Goal: Transaction & Acquisition: Obtain resource

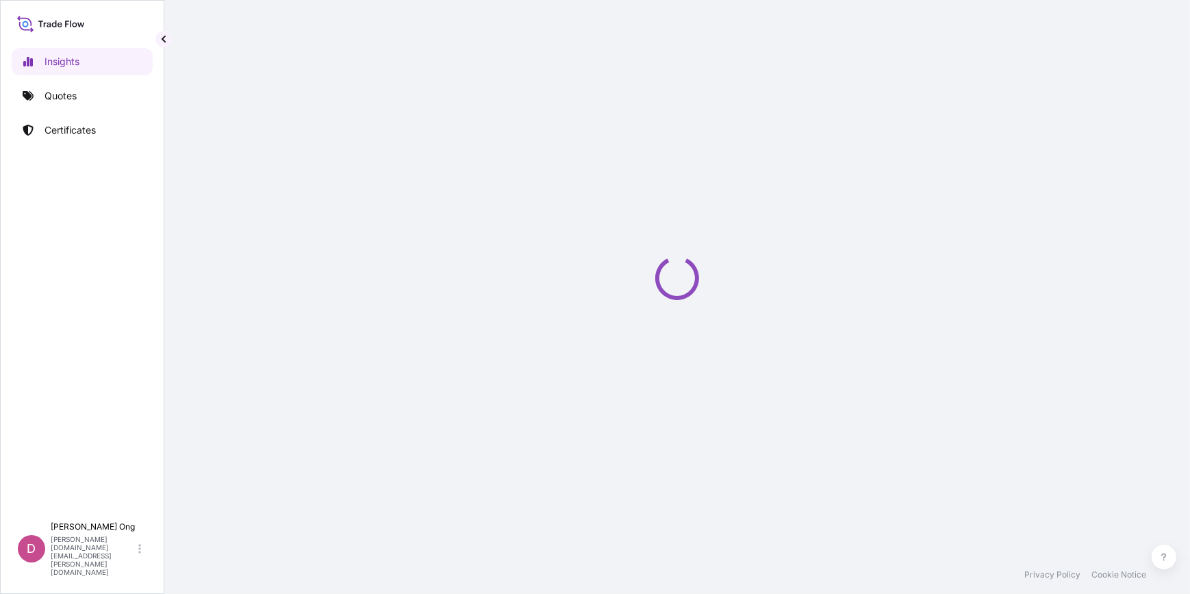
select select "2025"
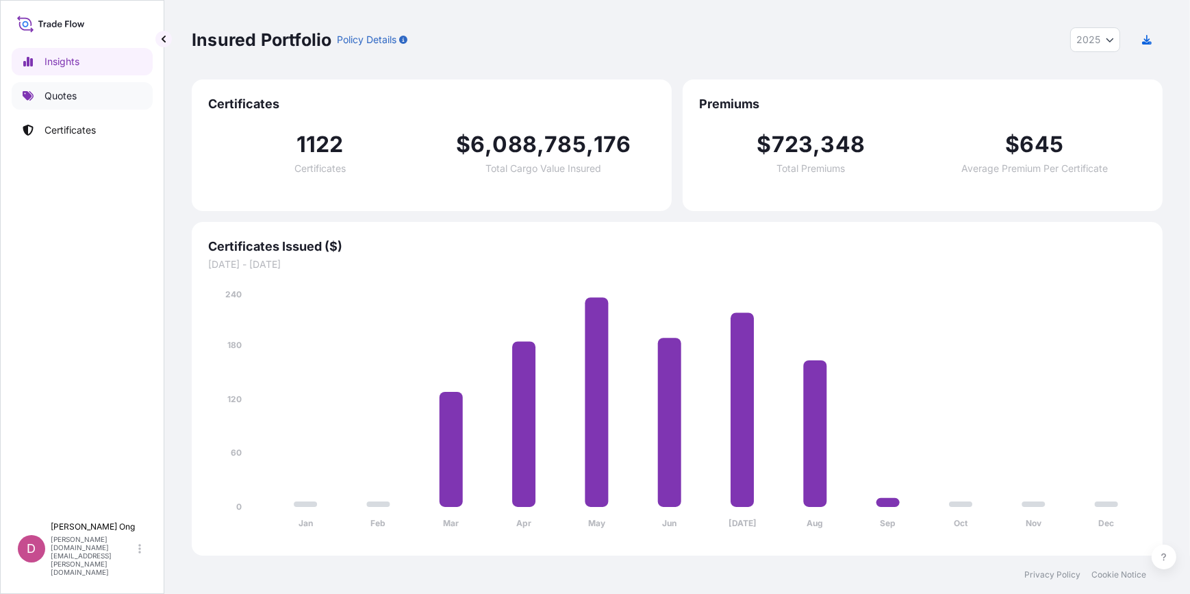
click at [116, 88] on link "Quotes" at bounding box center [82, 95] width 141 height 27
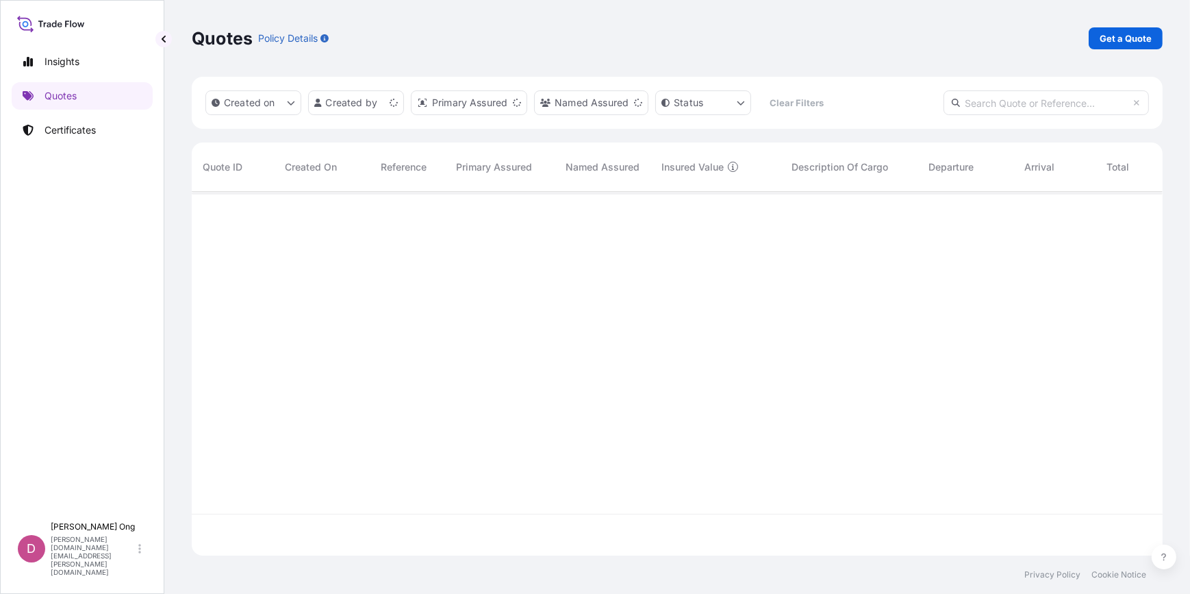
scroll to position [362, 962]
click at [1116, 39] on p "Get a Quote" at bounding box center [1126, 39] width 52 height 14
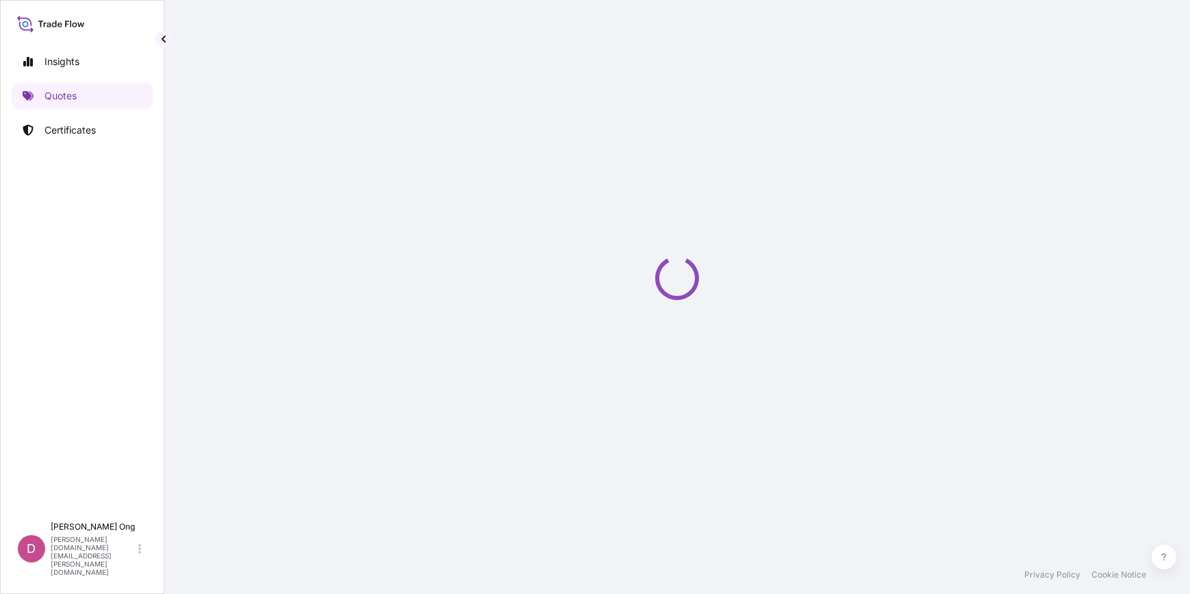
select select "Sea"
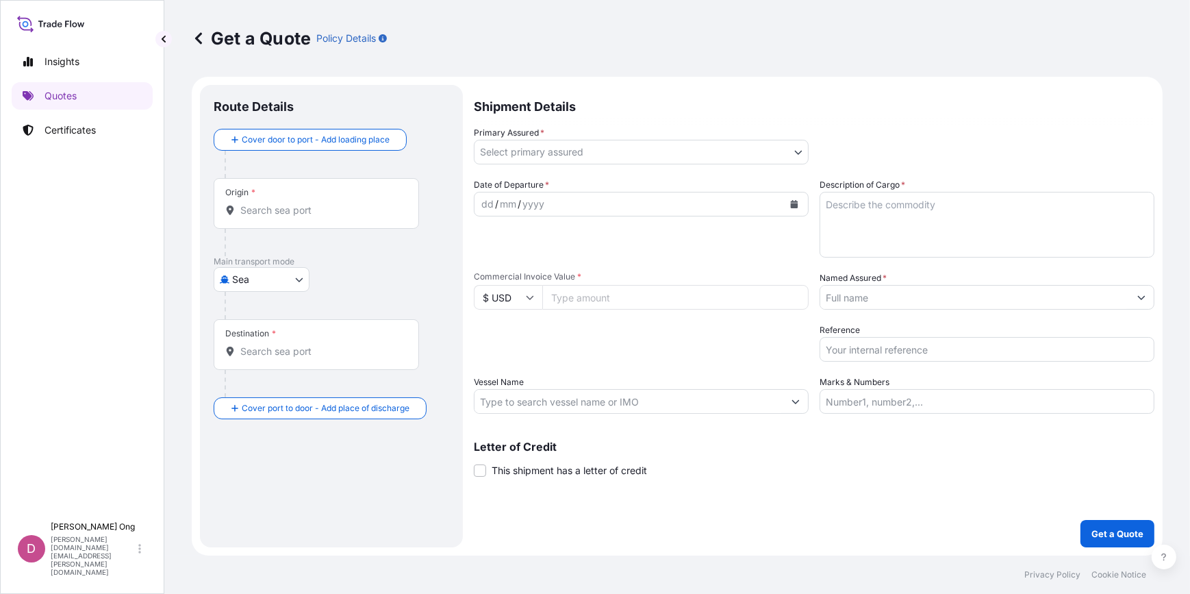
click at [750, 149] on body "Insights Quotes Certificates D [PERSON_NAME] [PERSON_NAME][DOMAIN_NAME][EMAIL_A…" at bounding box center [595, 297] width 1190 height 594
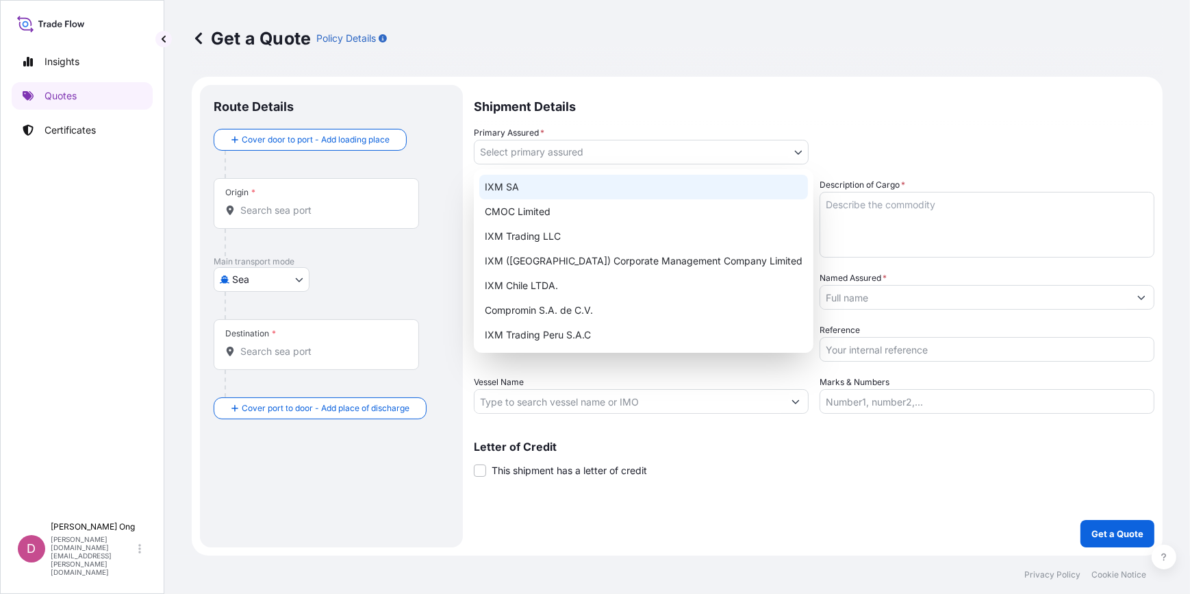
click at [630, 188] on div "IXM SA" at bounding box center [643, 187] width 329 height 25
select select "31846"
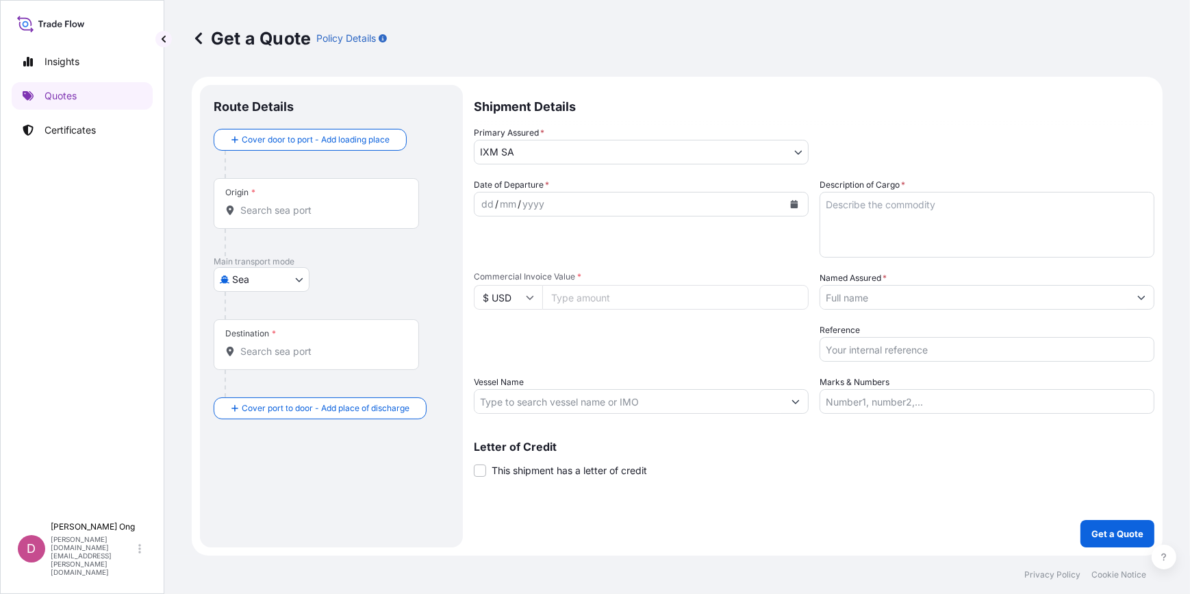
click at [795, 203] on icon "Calendar" at bounding box center [794, 204] width 8 height 8
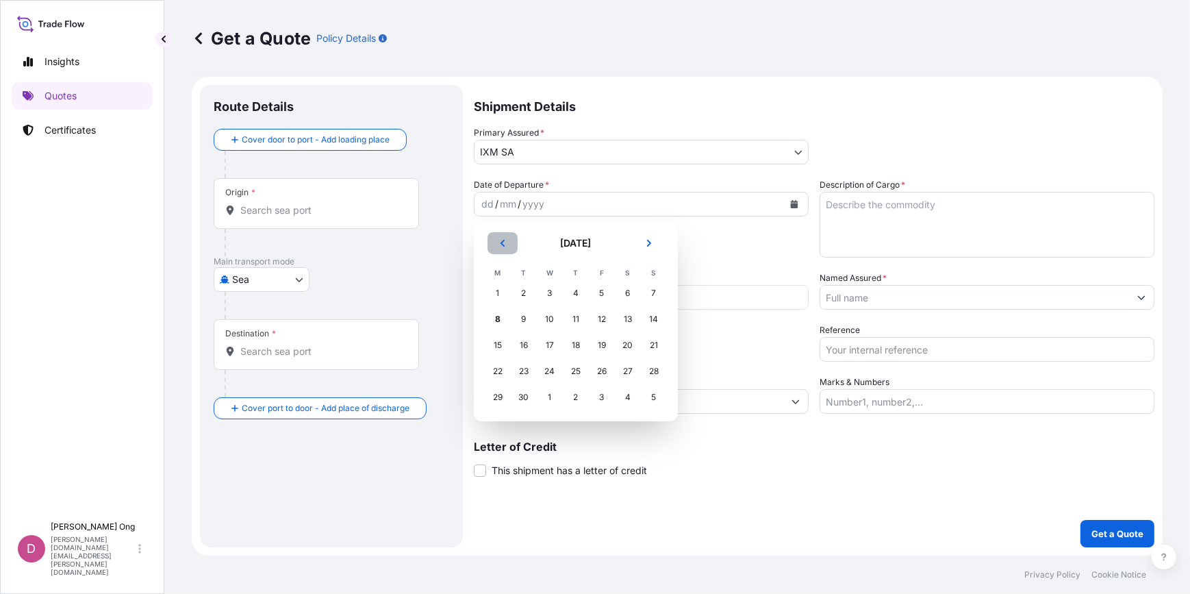
click at [502, 241] on icon "Previous" at bounding box center [503, 243] width 4 height 7
click at [526, 402] on div "26" at bounding box center [524, 397] width 25 height 25
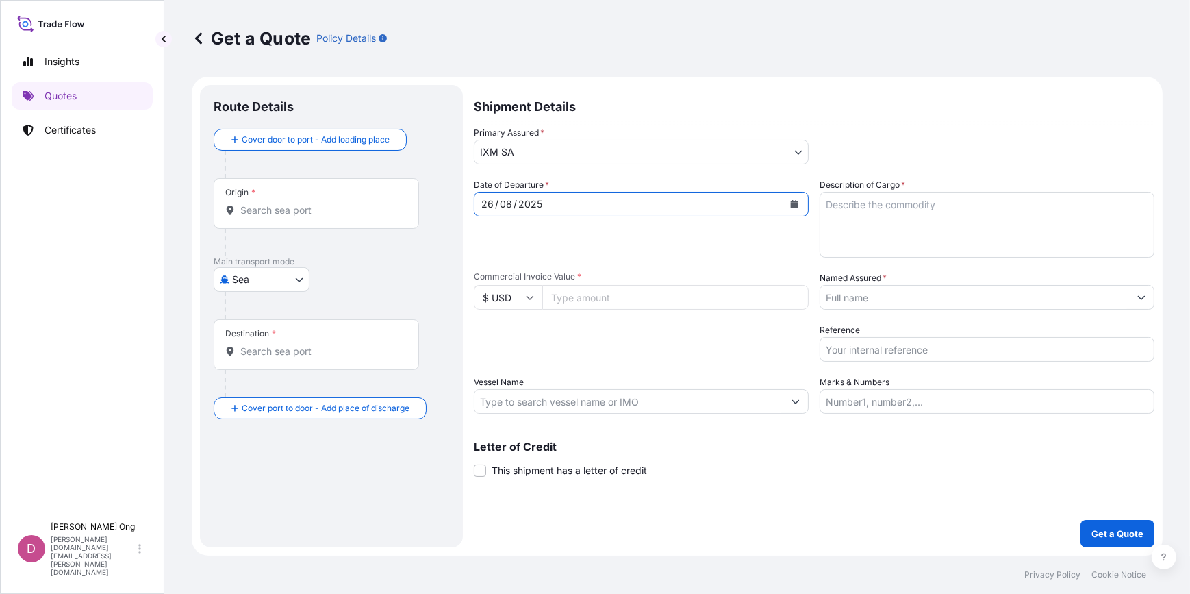
click at [492, 473] on span "This shipment has a letter of credit" at bounding box center [569, 471] width 155 height 14
click at [474, 463] on input "This shipment has a letter of credit" at bounding box center [474, 463] width 0 height 0
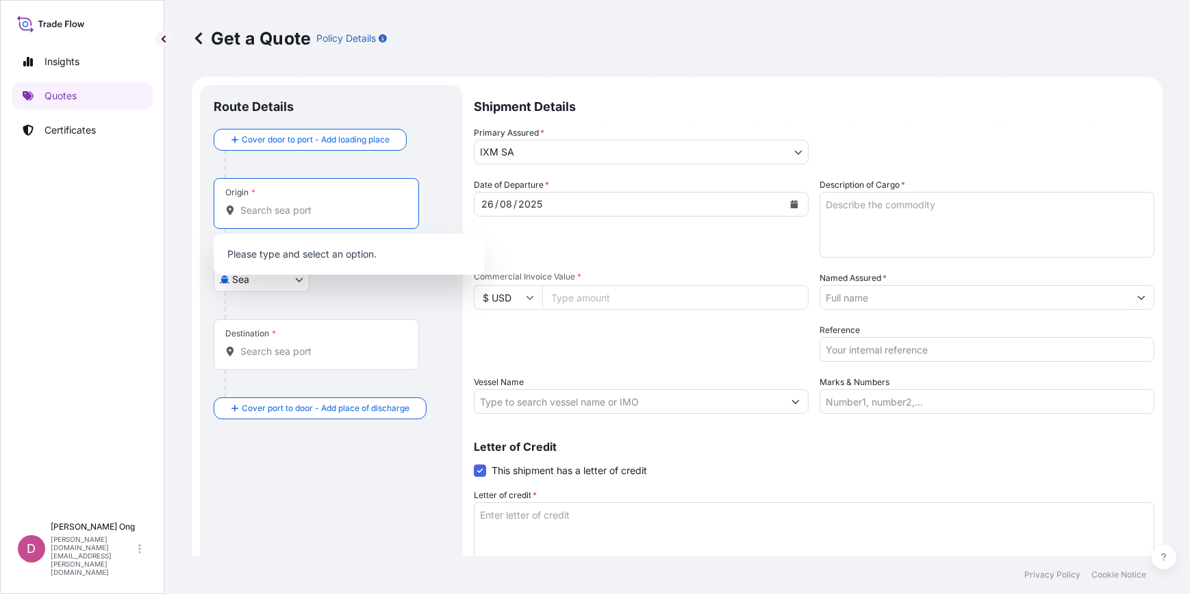
click at [286, 213] on input "Origin *" at bounding box center [321, 210] width 162 height 14
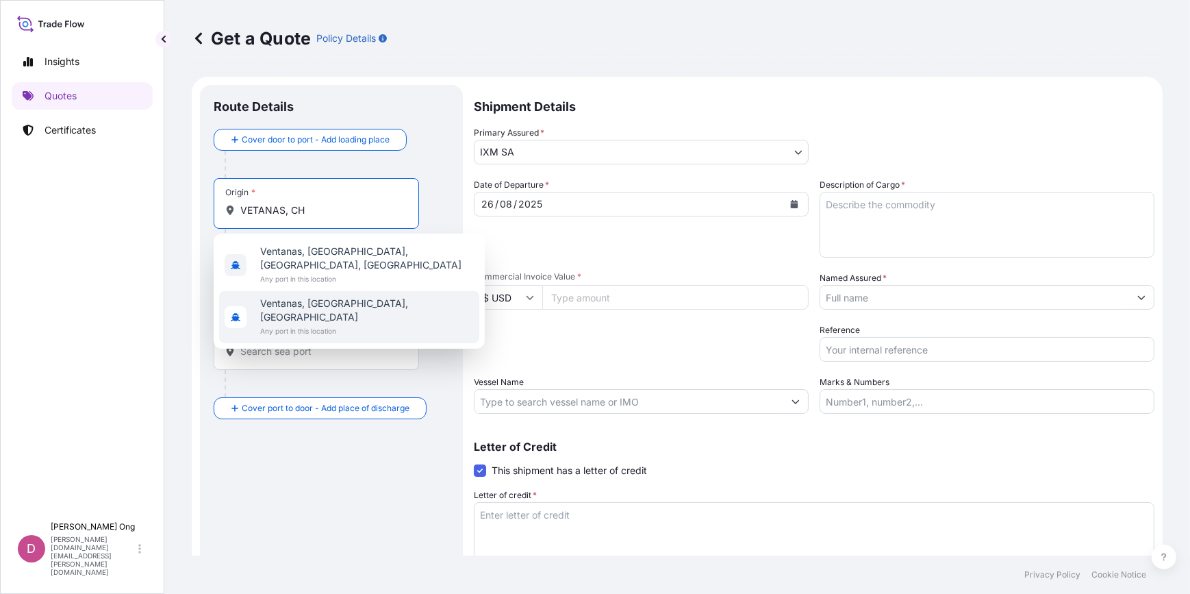
click at [347, 324] on span "Any port in this location" at bounding box center [367, 331] width 214 height 14
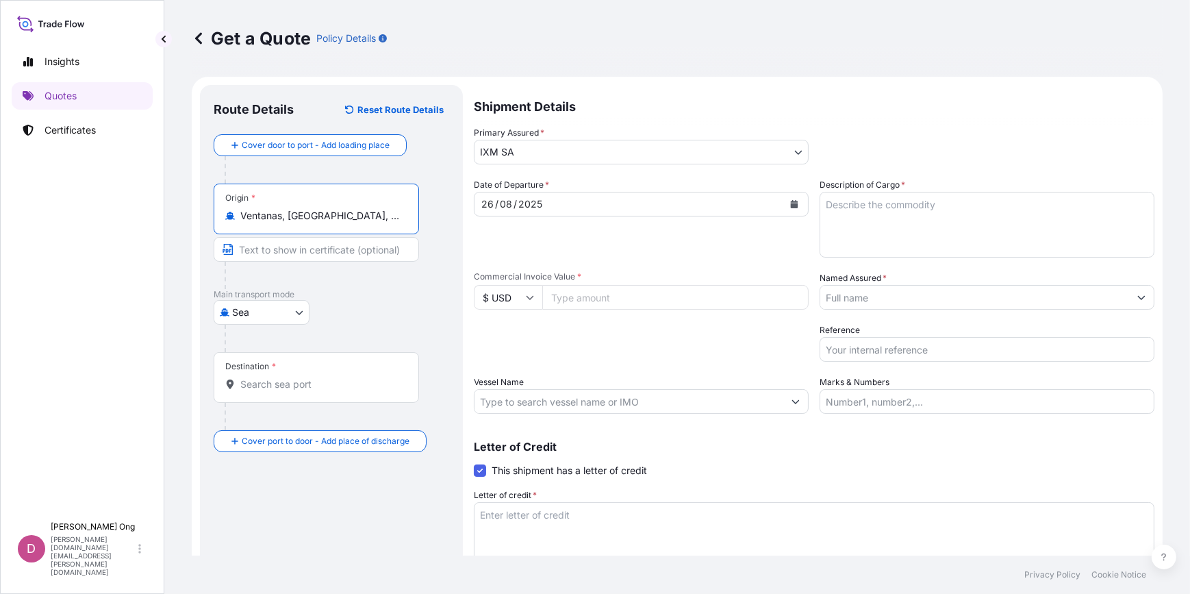
type input "Ventanas, [GEOGRAPHIC_DATA], [GEOGRAPHIC_DATA]"
click at [310, 251] on input "Text to appear on certificate" at bounding box center [316, 249] width 205 height 25
type input "v"
type input "V"
type input "VENTANAS, [GEOGRAPHIC_DATA]"
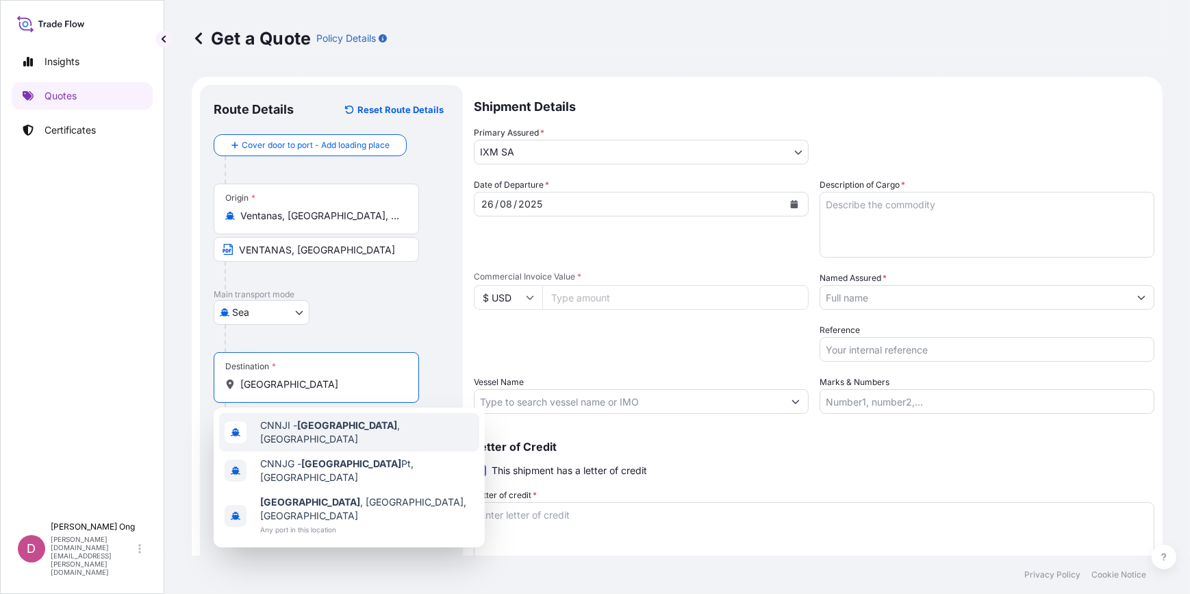
click at [310, 436] on div "CNNJI - [GEOGRAPHIC_DATA] , [GEOGRAPHIC_DATA]" at bounding box center [349, 432] width 260 height 38
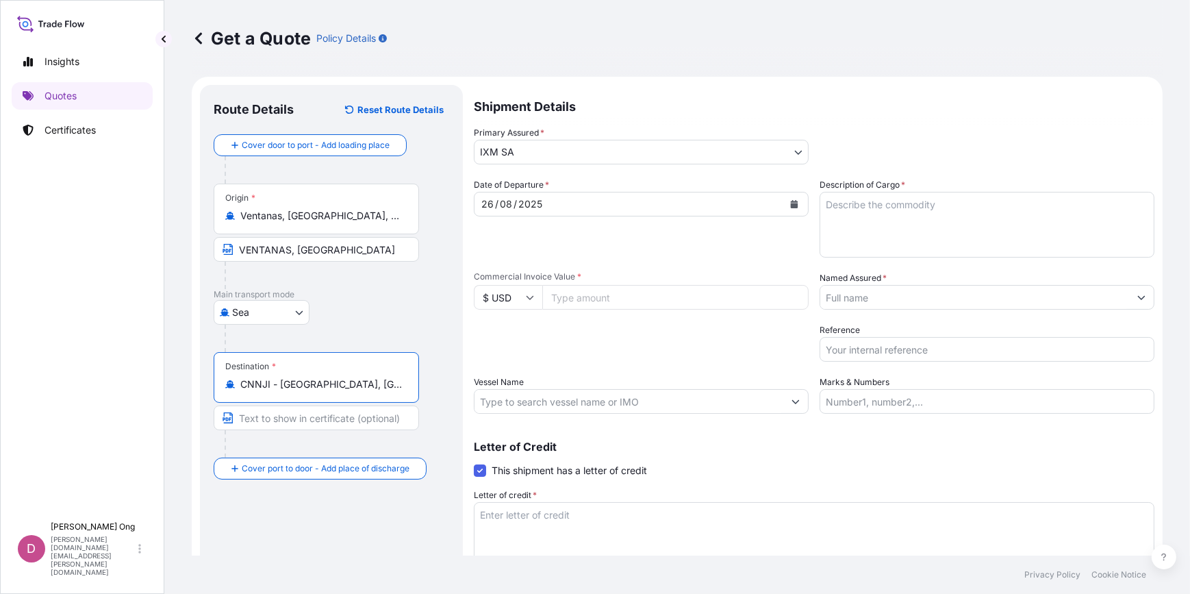
type input "CNNJI - [GEOGRAPHIC_DATA], [GEOGRAPHIC_DATA]"
click at [321, 427] on input "Text to appear on certificate" at bounding box center [316, 417] width 205 height 25
type input "[GEOGRAPHIC_DATA], [GEOGRAPHIC_DATA]"
click at [579, 290] on input "Commercial Invoice Value *" at bounding box center [675, 297] width 266 height 25
paste input "26106693.00"
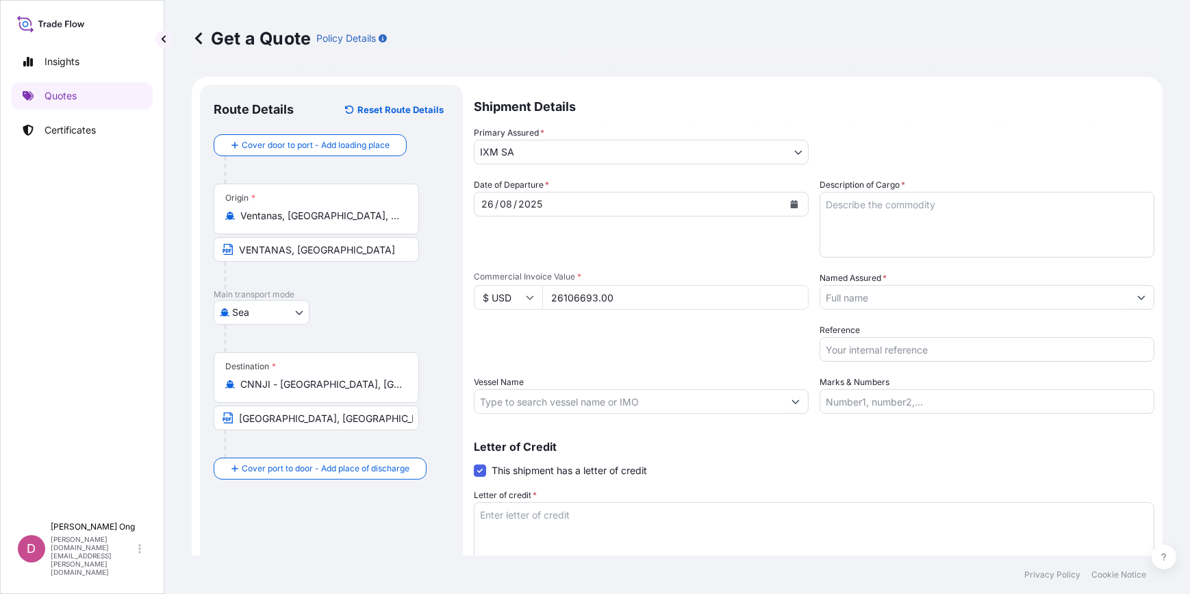
type input "26106693.00"
click at [658, 353] on div "Packing Category Type to search a container mode Please select a primary mode o…" at bounding box center [641, 342] width 335 height 38
click at [940, 227] on textarea "Description of Cargo *" at bounding box center [987, 225] width 335 height 66
click at [958, 236] on textarea "Description of Cargo *" at bounding box center [987, 225] width 335 height 66
click at [1022, 214] on textarea "ANDINA COPPER CONCENTRATES QUANTITY:" at bounding box center [987, 225] width 335 height 66
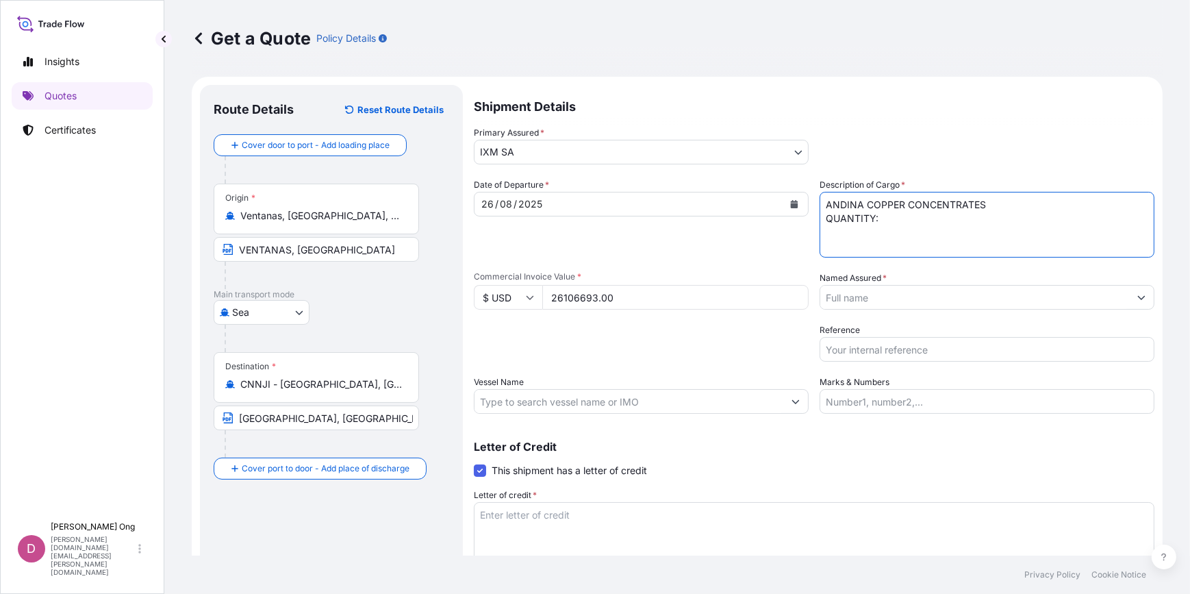
paste textarea "9649.042"
type textarea "ANDINA COPPER CONCENTRATES QUANTITY: 9649.042 DMT ASSURED BY IXM S.A."
click at [909, 316] on div "Date of Departure * [DATE] Cargo Category * Metals of every type and descriptio…" at bounding box center [814, 296] width 681 height 236
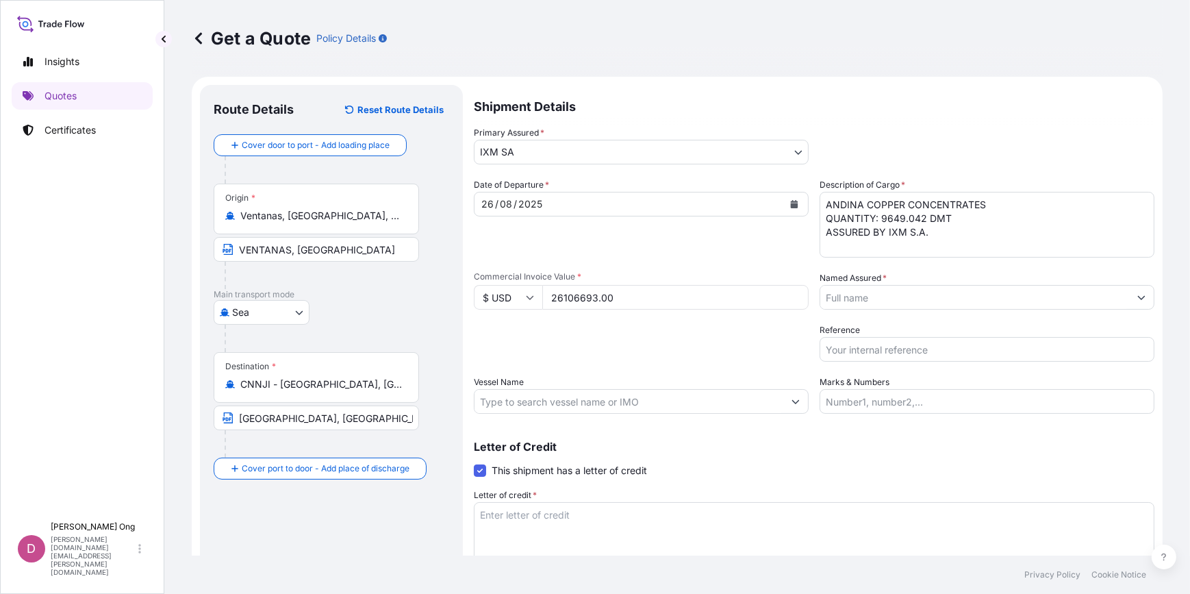
click at [925, 301] on input "Named Assured *" at bounding box center [975, 297] width 309 height 25
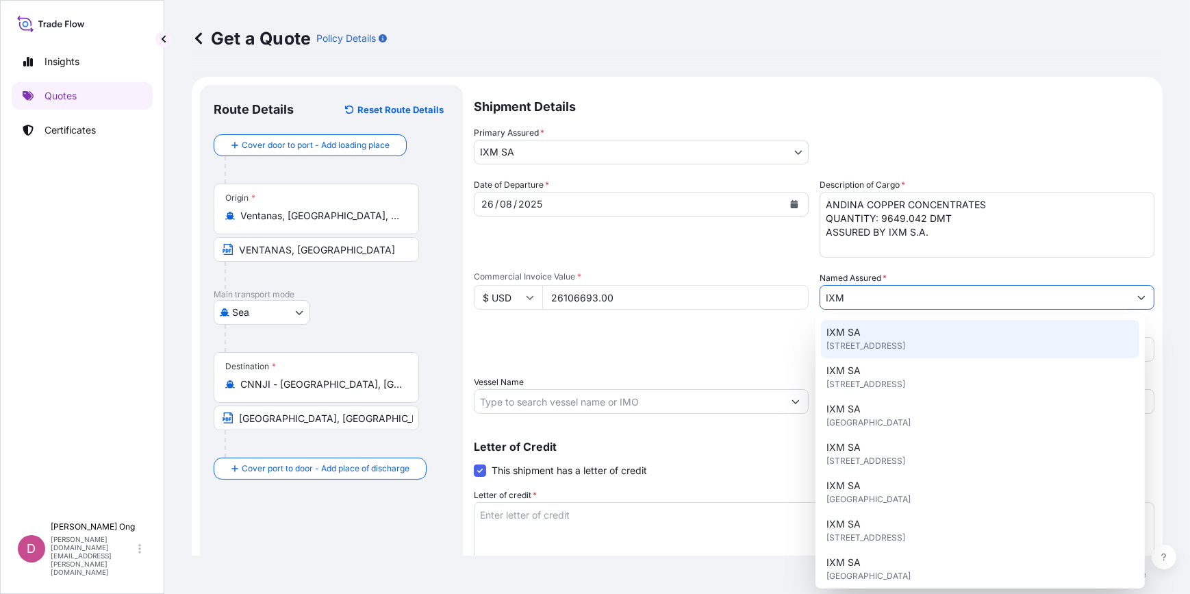
click at [877, 343] on span "[STREET_ADDRESS]" at bounding box center [866, 346] width 79 height 14
click at [906, 347] on span "[STREET_ADDRESS]" at bounding box center [866, 346] width 79 height 14
paste input "CC14011S"
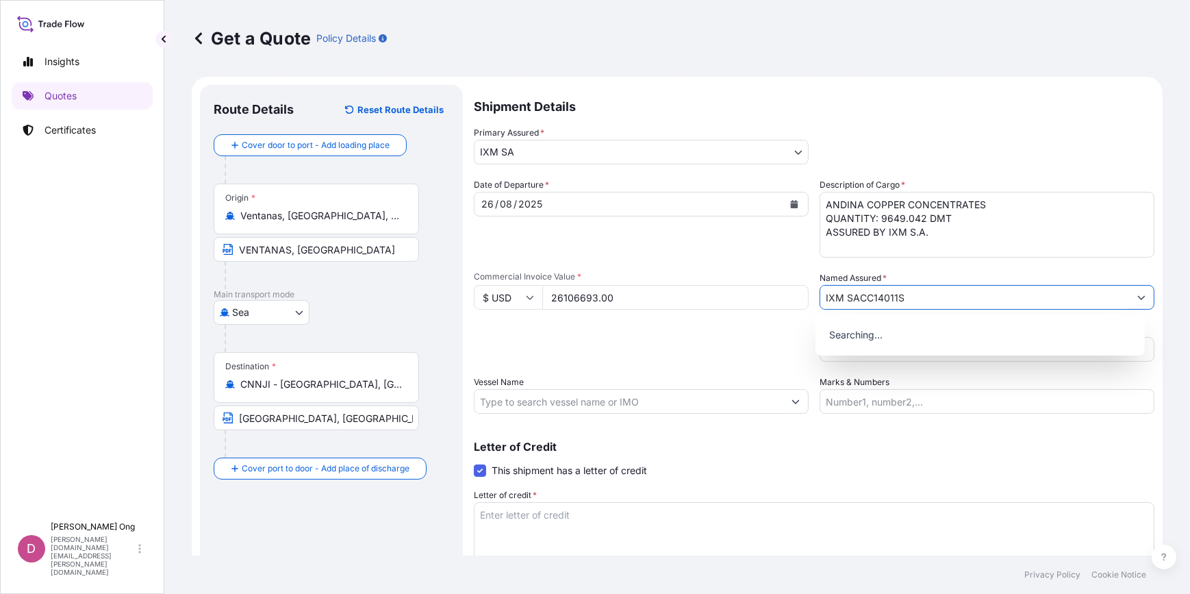
type input "IXM SA"
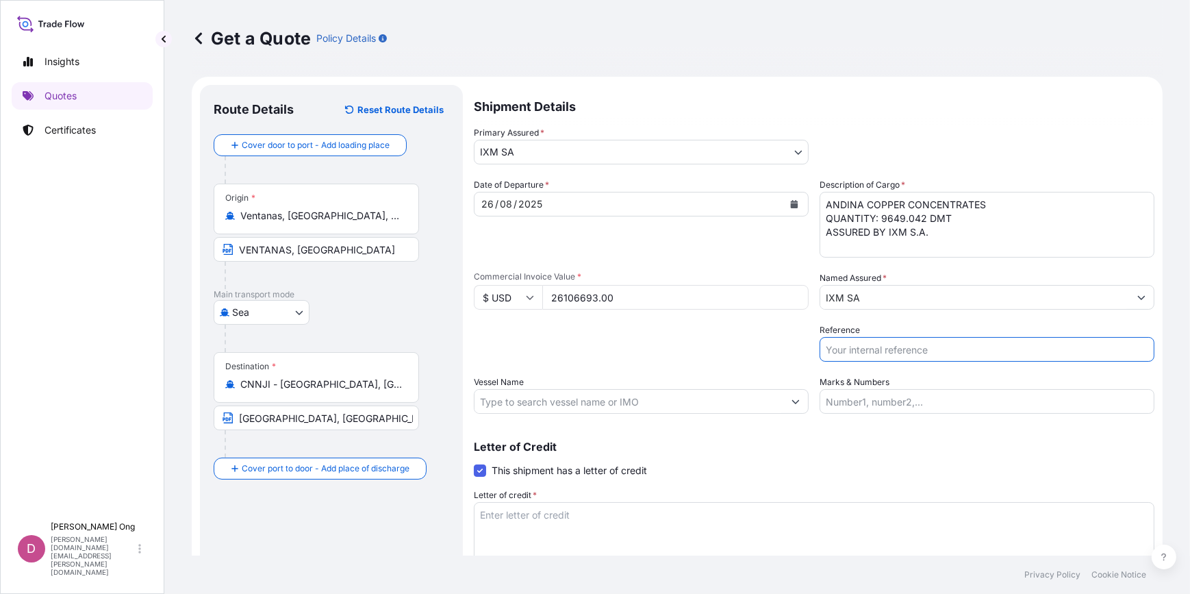
click at [987, 354] on input "Reference" at bounding box center [987, 349] width 335 height 25
paste input "CC14011S"
type input "CC14011S-P / BL NO.: 03"
click at [608, 397] on input "Vessel Name" at bounding box center [629, 401] width 309 height 25
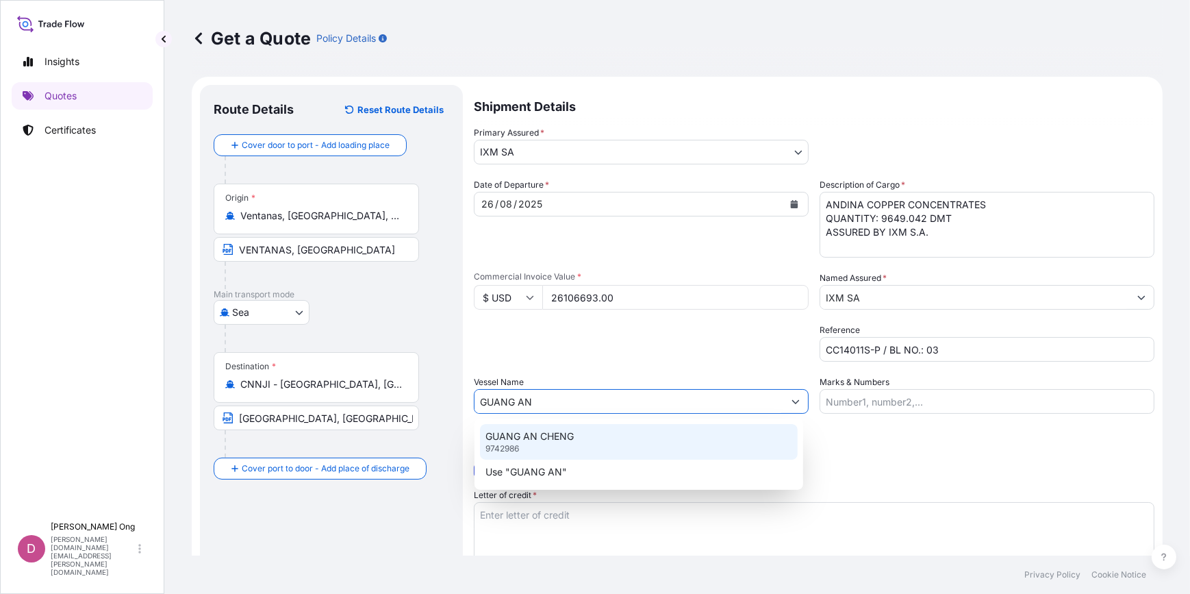
click at [562, 449] on div "GUANG AN CHENG 9742986" at bounding box center [639, 442] width 318 height 36
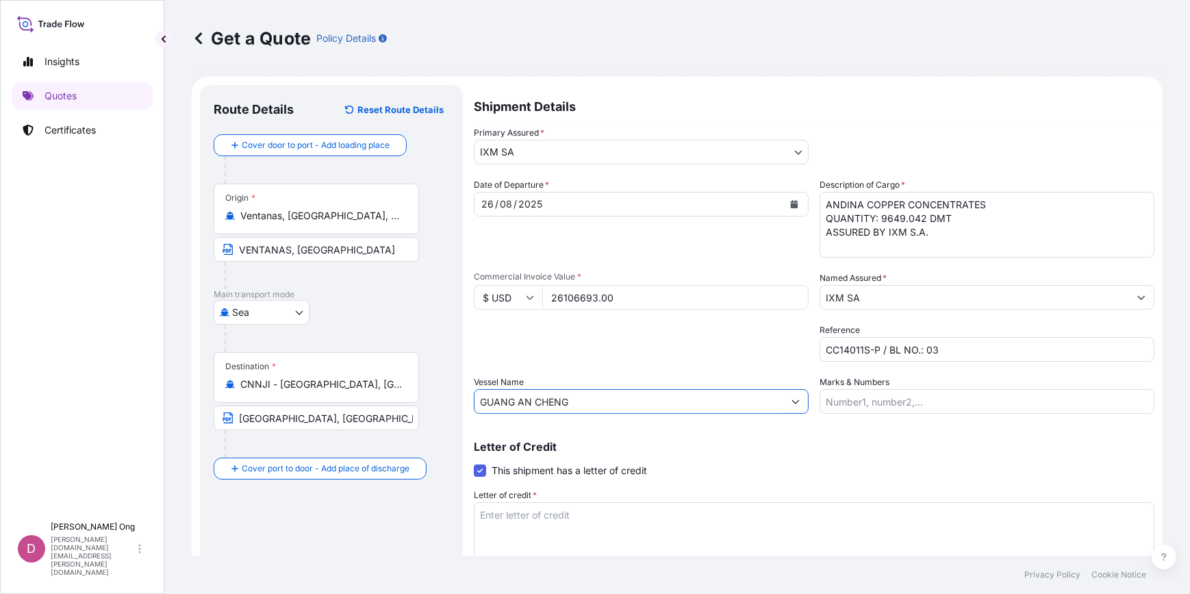
type input "GUANG AN CHENG"
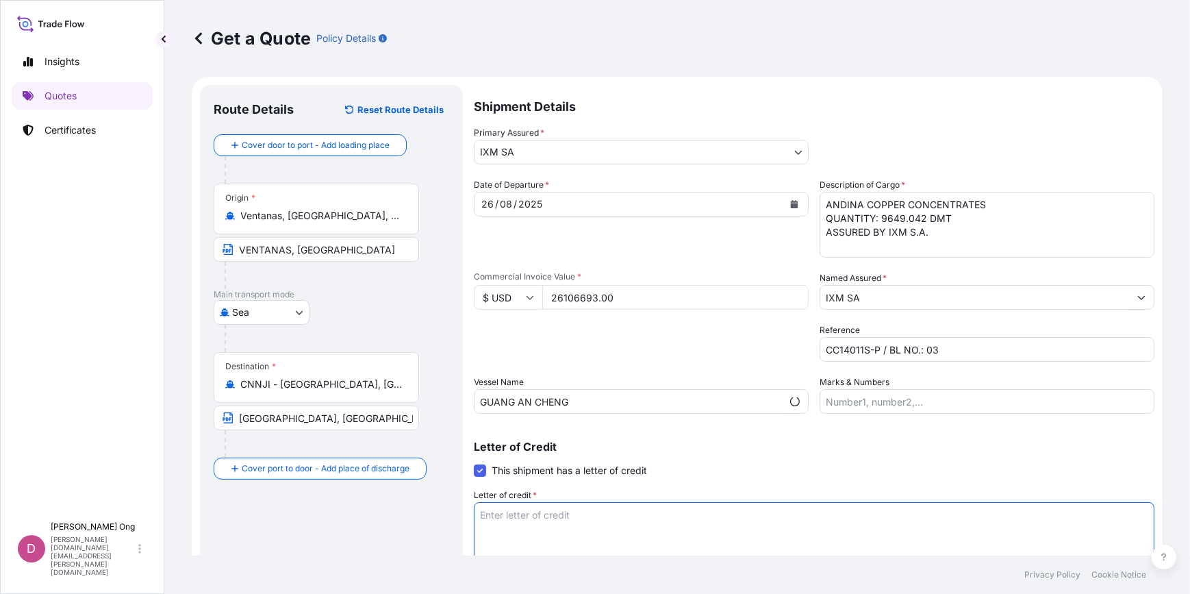
click at [588, 521] on textarea "Letter of credit *" at bounding box center [814, 535] width 681 height 66
click at [582, 532] on textarea "Letter of credit *" at bounding box center [814, 535] width 681 height 66
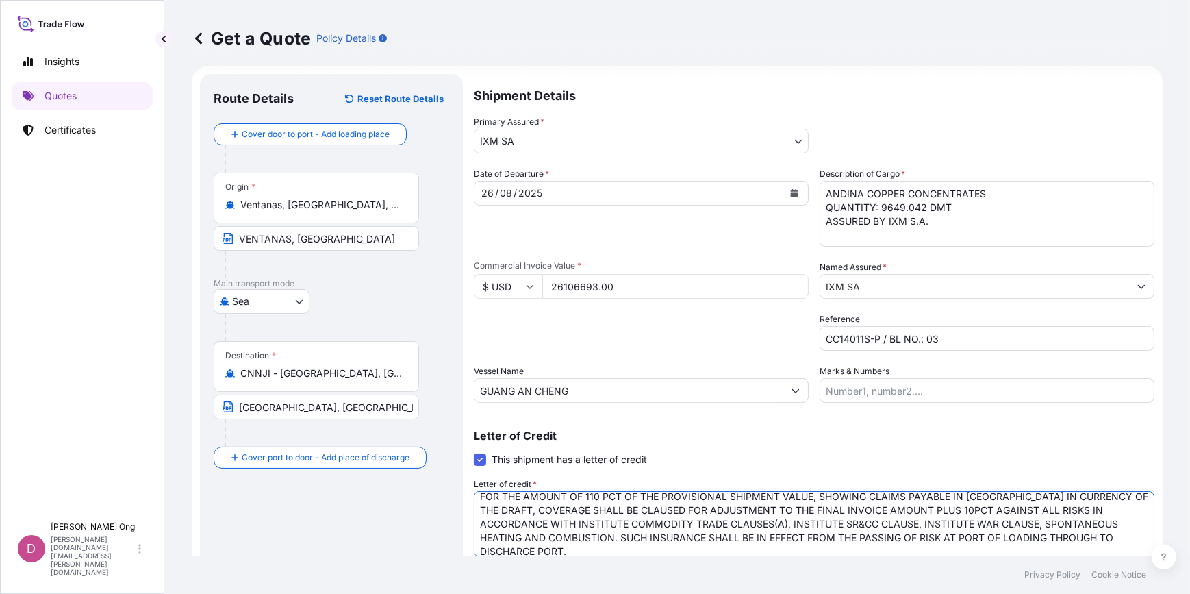
scroll to position [5, 0]
click at [836, 497] on textarea "FOR THE AMOUNT OF 110 PCT OF THE PROVISIONAL SHIPMENT VALUE, SHOWING CLAIMS PAY…" at bounding box center [814, 524] width 681 height 66
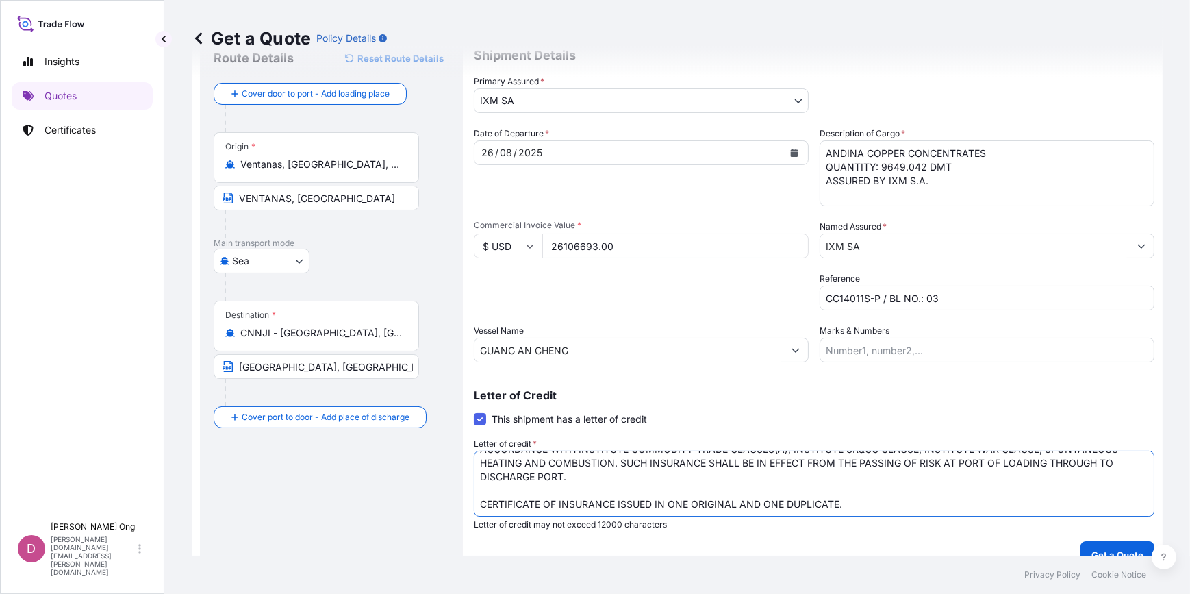
scroll to position [72, 0]
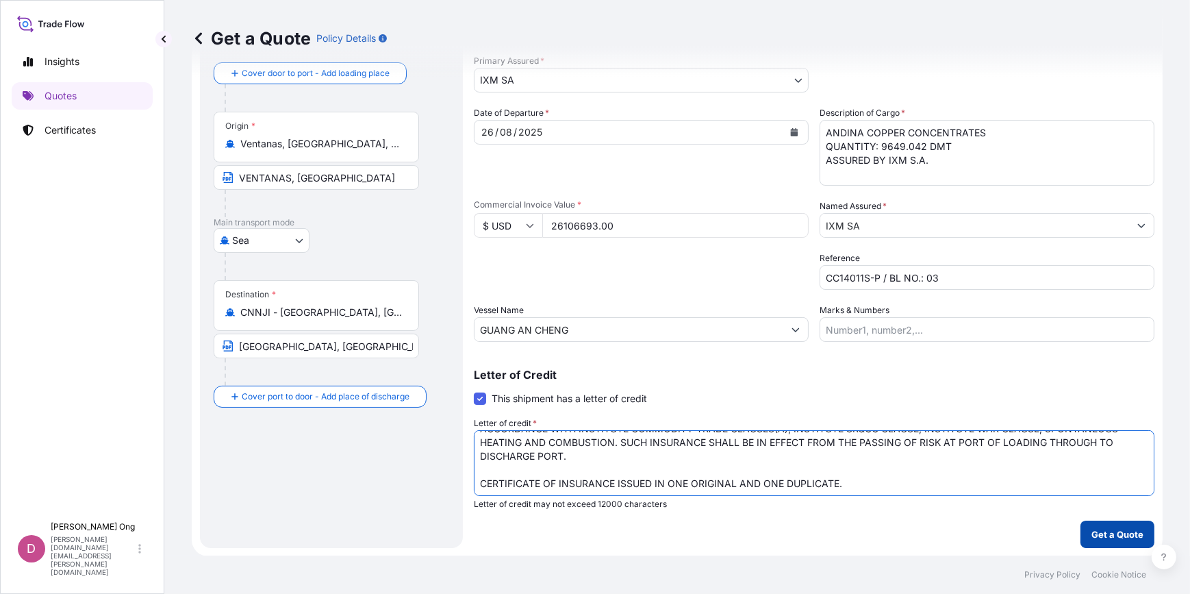
type textarea "FOR THE AMOUNT OF 110 PCT OF THE PROVISIONAL SHIPMENT VALUE, CLAIMS PAYABLE IN …"
click at [1123, 534] on p "Get a Quote" at bounding box center [1118, 534] width 52 height 14
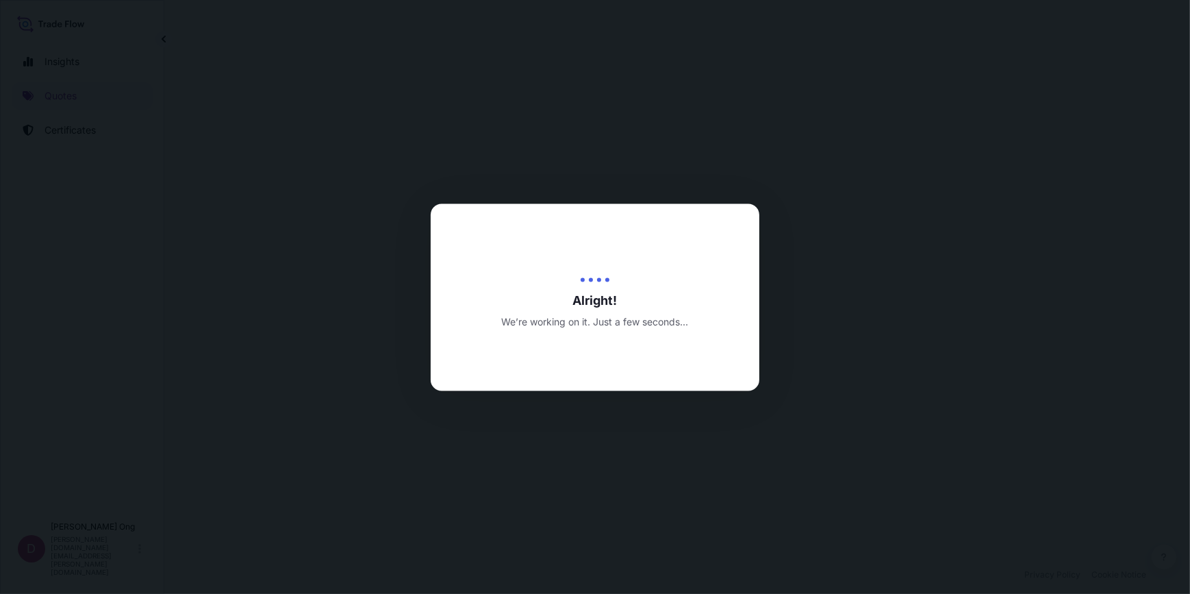
select select "Sea"
select select "31846"
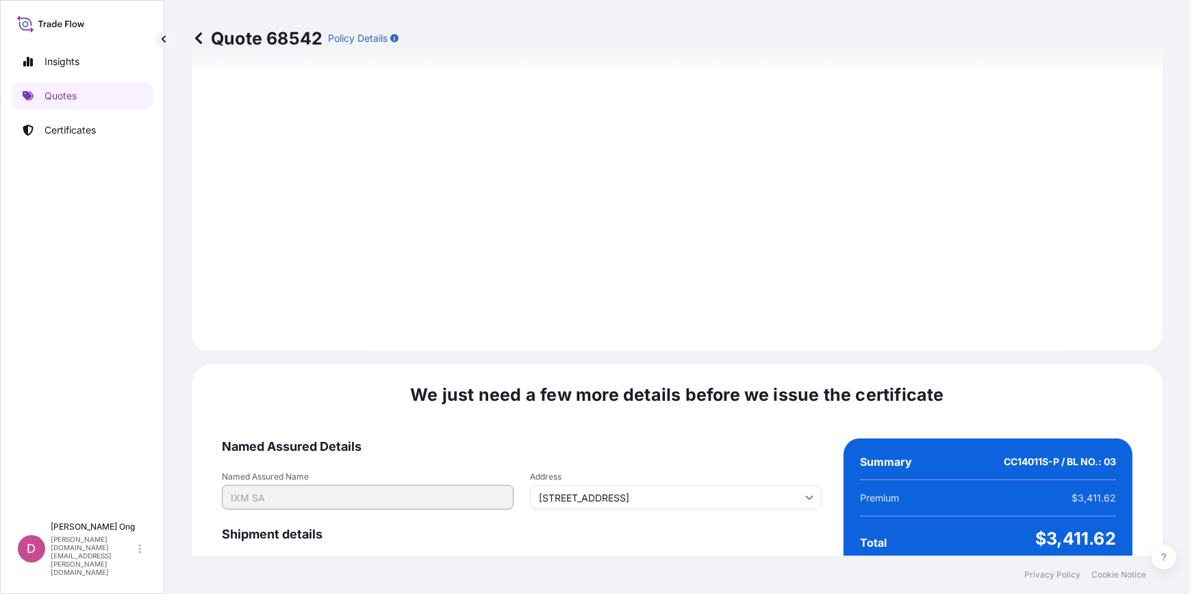
scroll to position [1675, 0]
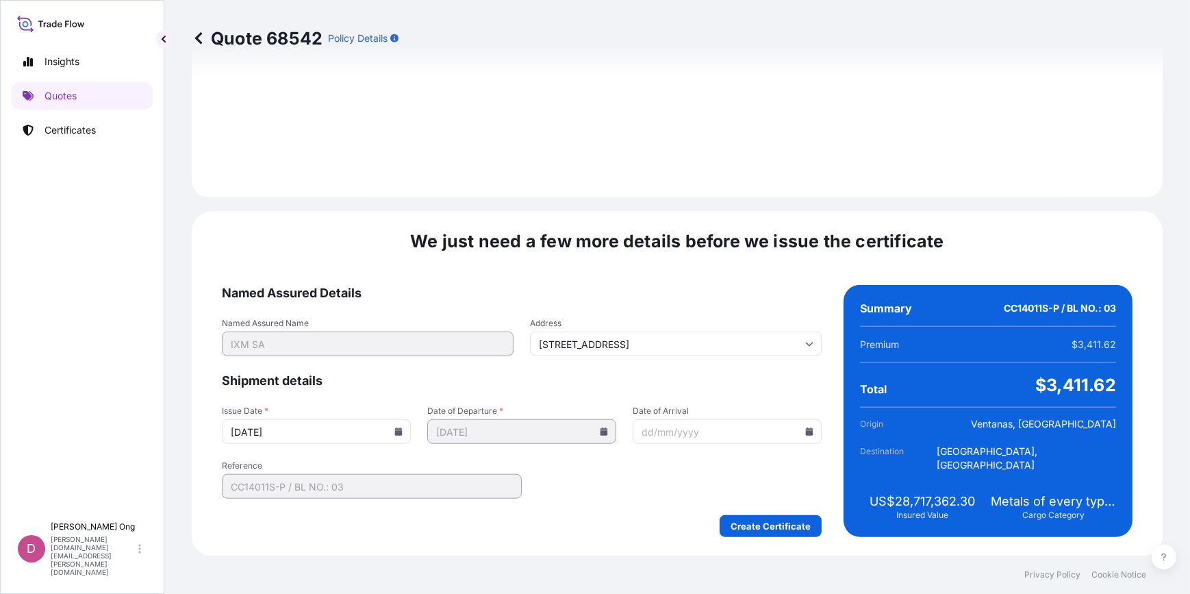
click at [392, 436] on input "[DATE]" at bounding box center [316, 431] width 189 height 25
click at [397, 432] on icon at bounding box center [399, 431] width 8 height 8
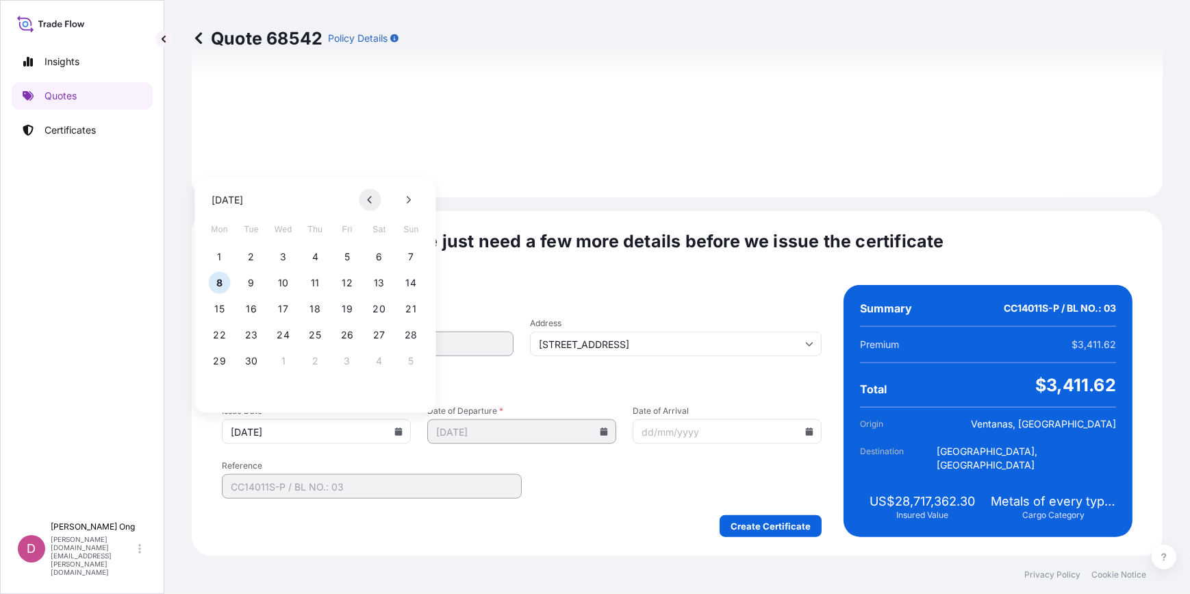
click at [365, 199] on button at bounding box center [371, 200] width 22 height 22
click at [255, 362] on button "26" at bounding box center [251, 361] width 22 height 22
type input "[DATE]"
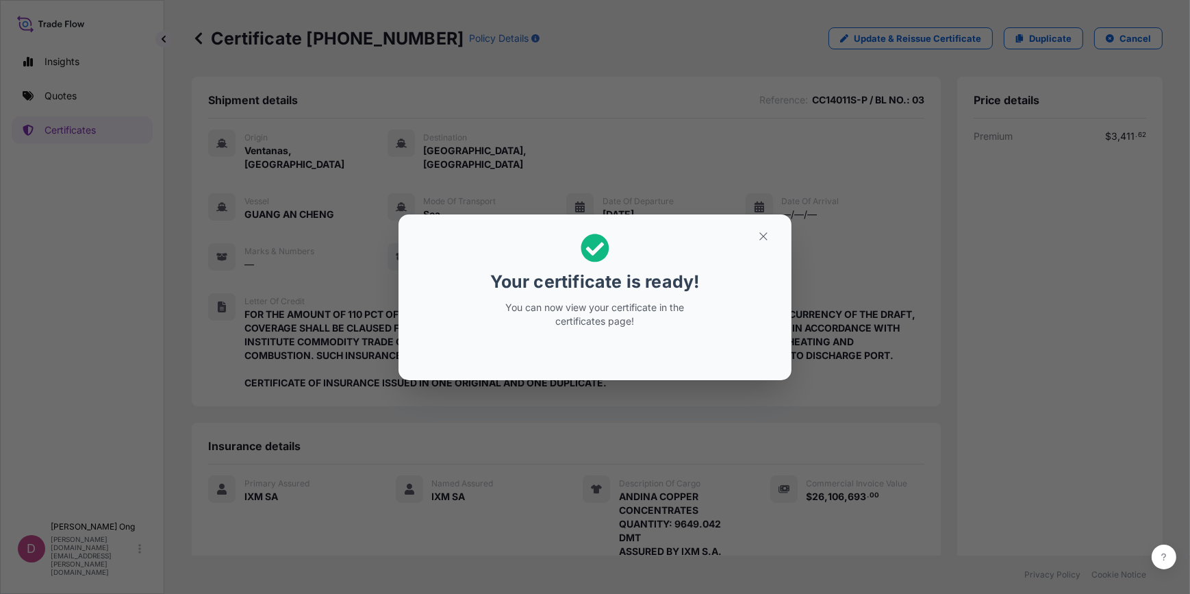
click at [769, 233] on button "button" at bounding box center [764, 236] width 34 height 22
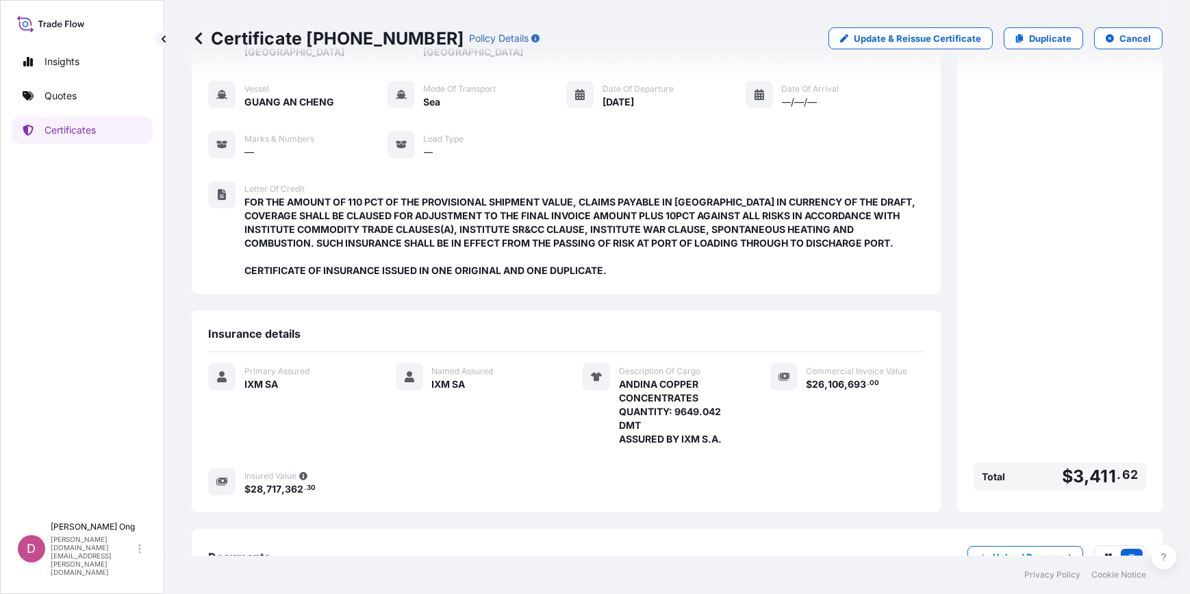
scroll to position [199, 0]
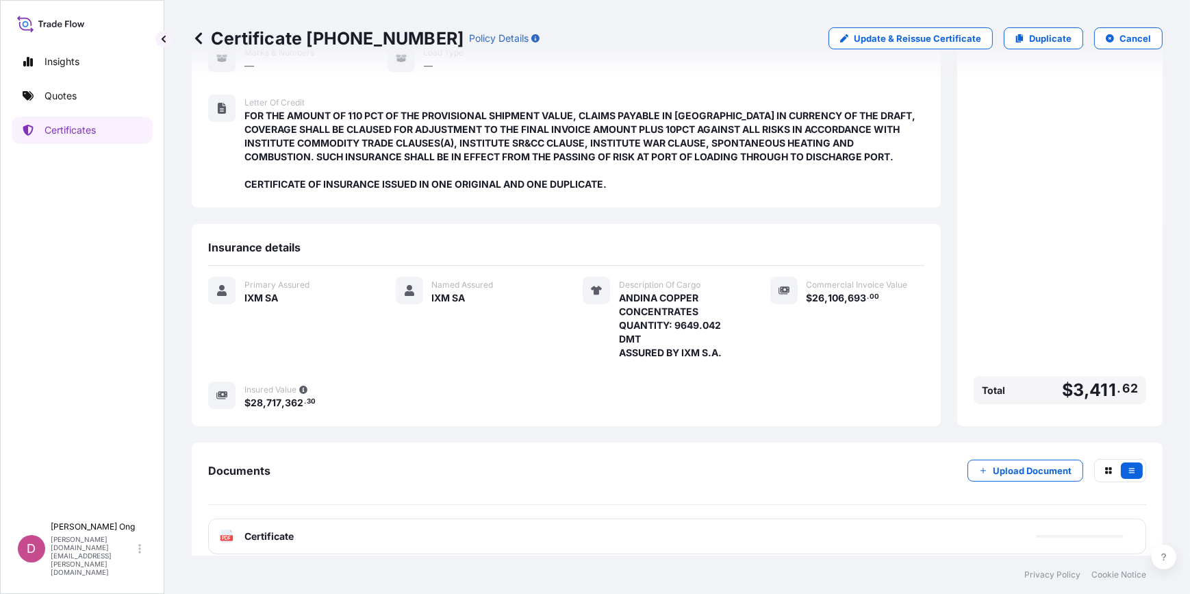
click at [449, 519] on div "PDF Certificate" at bounding box center [677, 537] width 938 height 36
click at [315, 528] on div "PDF Certificate" at bounding box center [677, 537] width 938 height 36
click at [260, 527] on div "PDF Certificate" at bounding box center [677, 537] width 938 height 36
click at [269, 529] on span "Certificate" at bounding box center [269, 536] width 49 height 14
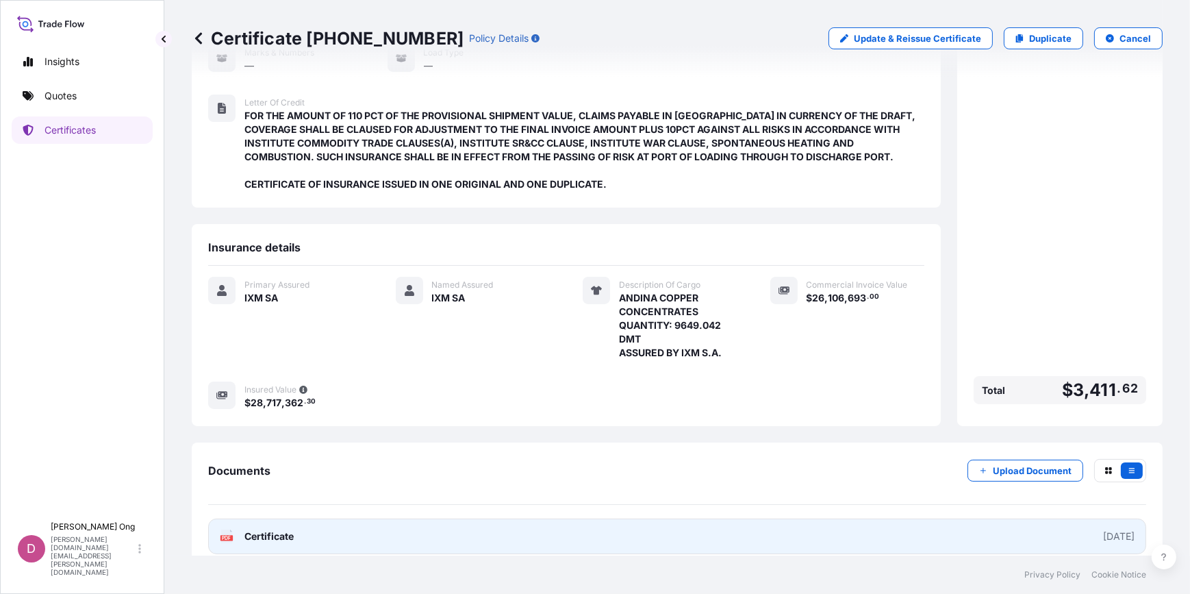
click at [269, 529] on span "Certificate" at bounding box center [269, 536] width 49 height 14
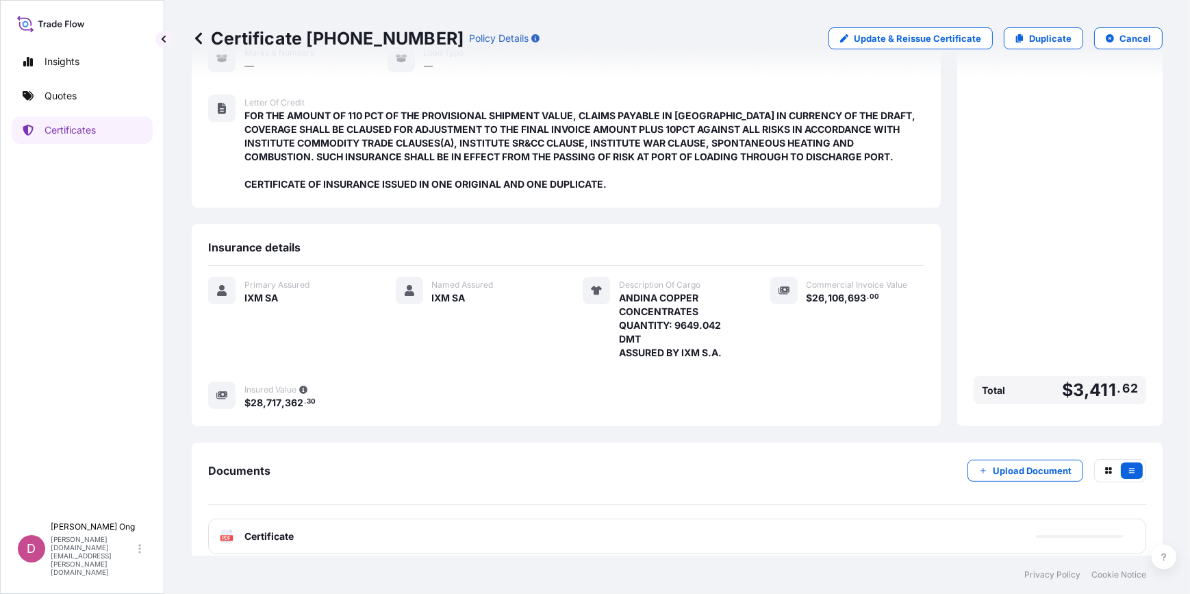
click at [493, 459] on div "Documents Upload Document" at bounding box center [677, 482] width 938 height 46
